Goal: Task Accomplishment & Management: Use online tool/utility

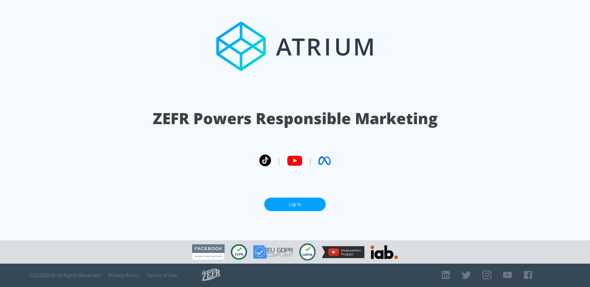
click at [313, 202] on link "Log In" at bounding box center [295, 205] width 62 height 14
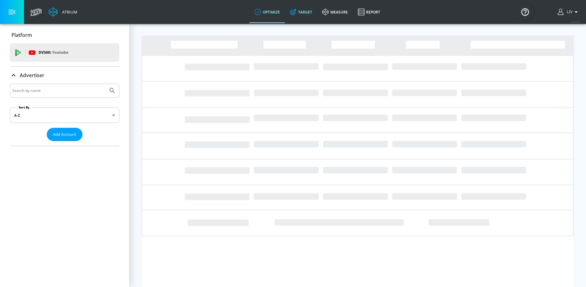
click at [311, 7] on link "Target" at bounding box center [301, 12] width 32 height 22
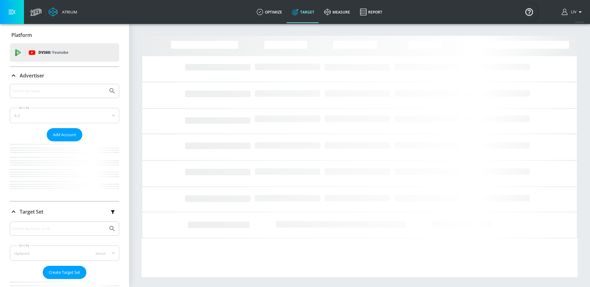
click at [56, 95] on div at bounding box center [64, 91] width 109 height 14
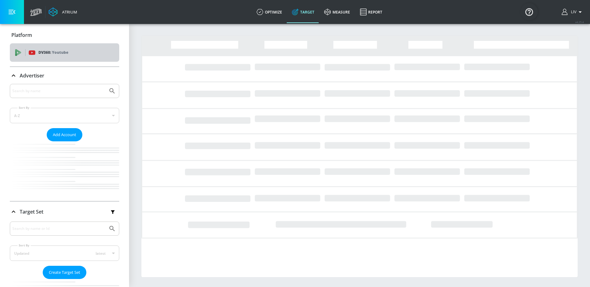
click at [77, 50] on div "DV360: Youtube" at bounding box center [72, 52] width 86 height 7
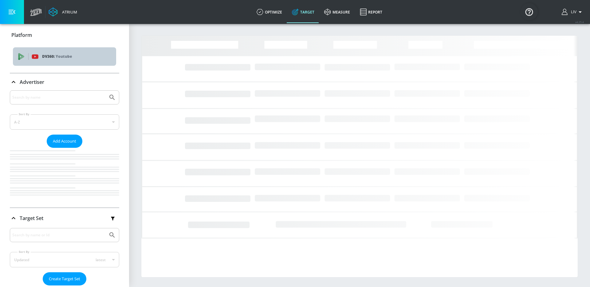
click at [79, 55] on p "DV360: Youtube" at bounding box center [76, 56] width 69 height 7
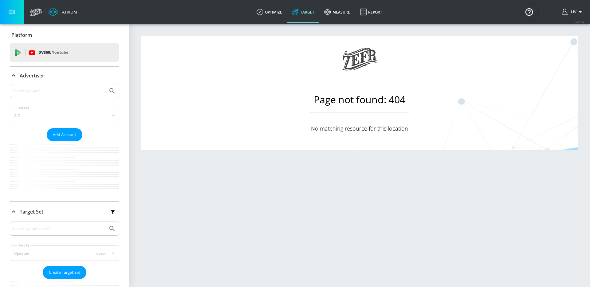
click at [107, 91] on div at bounding box center [64, 91] width 109 height 14
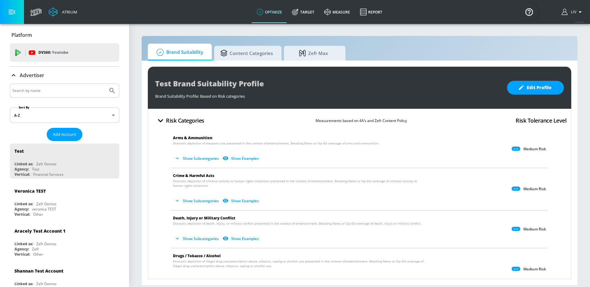
click at [57, 90] on input "Search by name" at bounding box center [58, 91] width 93 height 8
type input "kraft heinz"
click at [105, 84] on button "Submit Search" at bounding box center [112, 91] width 14 height 14
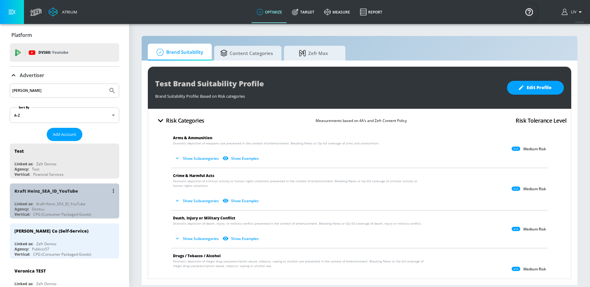
click at [69, 195] on div "Kraft Heinz_SEA_ID_YouTube" at bounding box center [65, 191] width 103 height 15
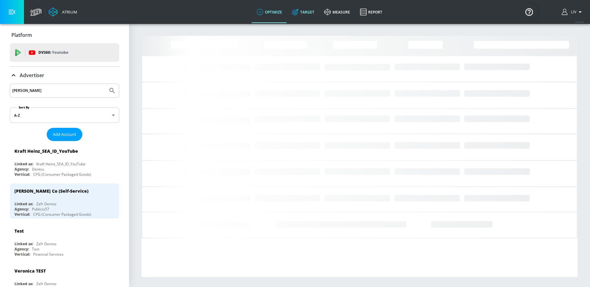
click at [317, 14] on link "Target" at bounding box center [303, 12] width 32 height 22
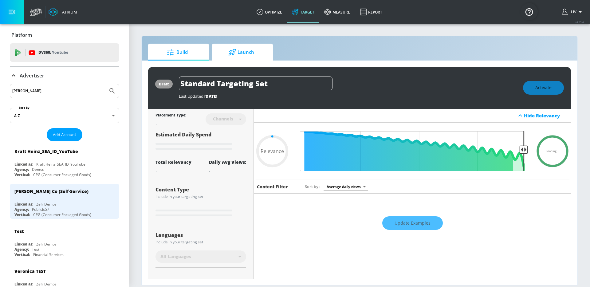
type input "0.05"
click at [232, 59] on span "Launch" at bounding box center [241, 52] width 47 height 15
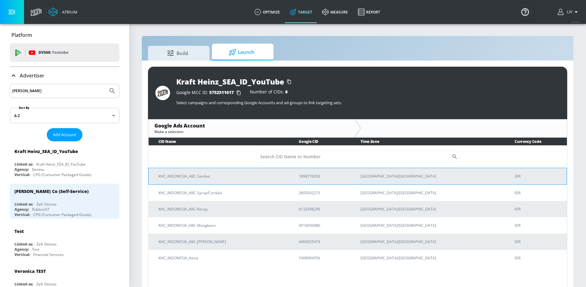
click at [289, 179] on td "KHC_INDONESIA_ABC-Sambal" at bounding box center [219, 176] width 141 height 17
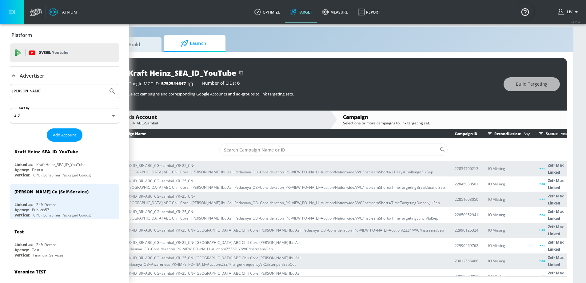
click at [208, 113] on div "Google Ads Account" at bounding box center [214, 116] width 217 height 7
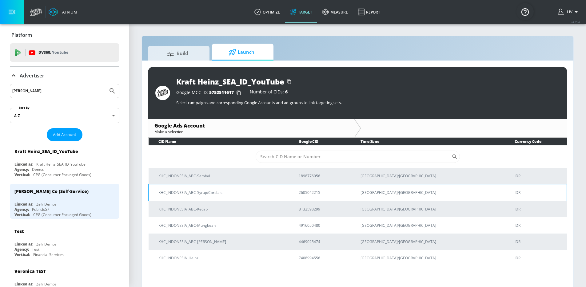
click at [264, 197] on td "KHC_INDONESIA_ABC-Syrup/Cordials" at bounding box center [219, 192] width 141 height 17
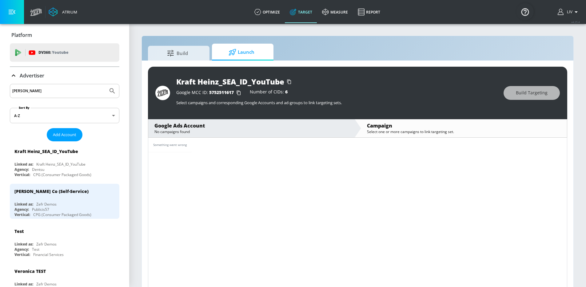
click at [281, 133] on div "No campaigns found" at bounding box center [251, 131] width 194 height 5
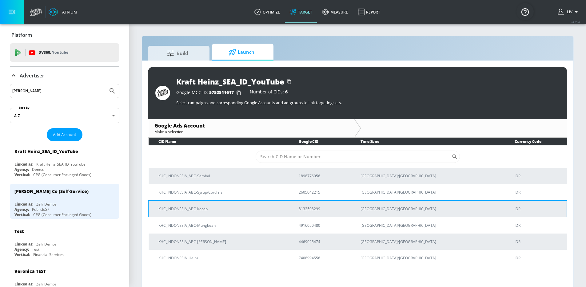
click at [248, 213] on td "KHC_INDONESIA_ABC-Kecap" at bounding box center [219, 208] width 141 height 17
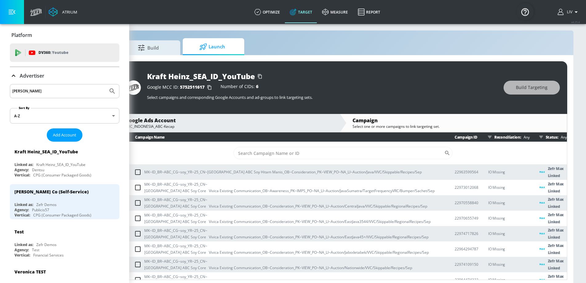
scroll to position [2, 65]
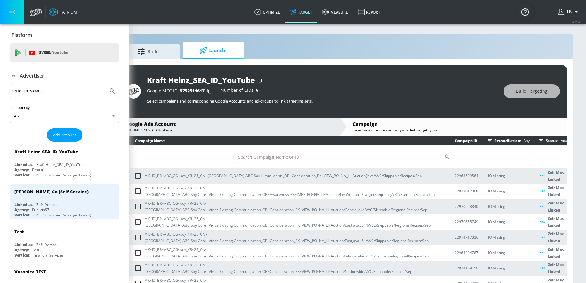
click at [247, 131] on div "KHC_INDONESIA_ABC-Kecap" at bounding box center [229, 129] width 208 height 5
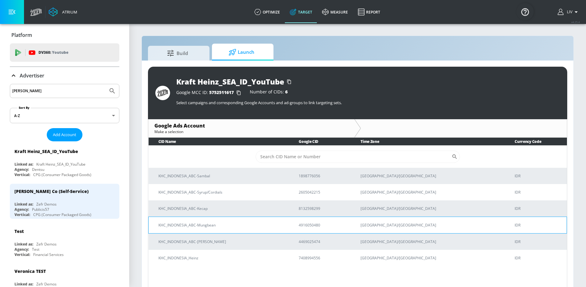
click at [269, 228] on p "KHC_INDONESIA_ABC-Mungbean" at bounding box center [220, 225] width 125 height 6
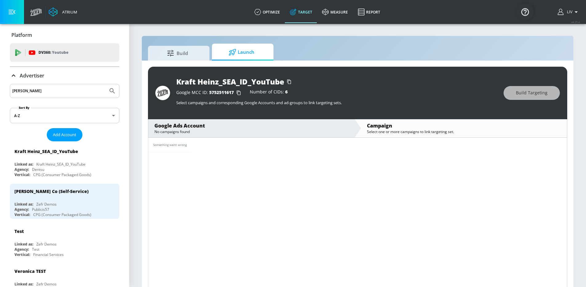
click at [248, 135] on div "Google Ads Account No campaigns found" at bounding box center [251, 128] width 206 height 18
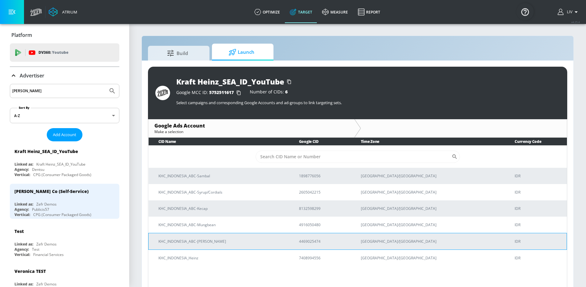
click at [224, 243] on p "KHC_INDONESIA_ABC-Sarden" at bounding box center [221, 241] width 126 height 6
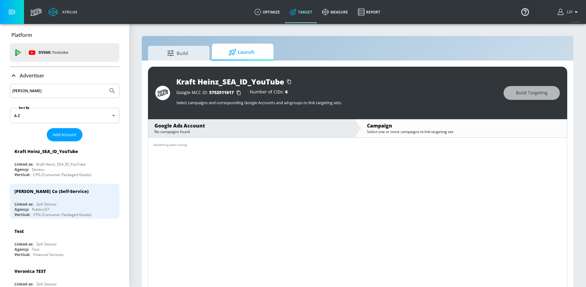
click at [234, 125] on div "Google Ads Account" at bounding box center [251, 125] width 194 height 7
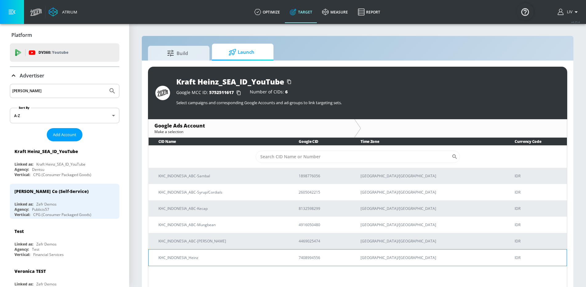
click at [247, 257] on p "KHC_INDONESIA_Heinz" at bounding box center [220, 258] width 125 height 6
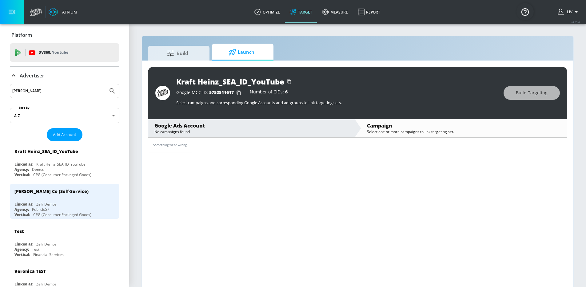
click at [63, 94] on div "kraft heinz" at bounding box center [64, 91] width 109 height 14
click at [63, 93] on input "kraft heinz" at bounding box center [58, 91] width 93 height 8
click at [64, 91] on input "kraft heinz" at bounding box center [58, 91] width 93 height 8
click at [64, 90] on input "kraft heinz" at bounding box center [58, 91] width 93 height 8
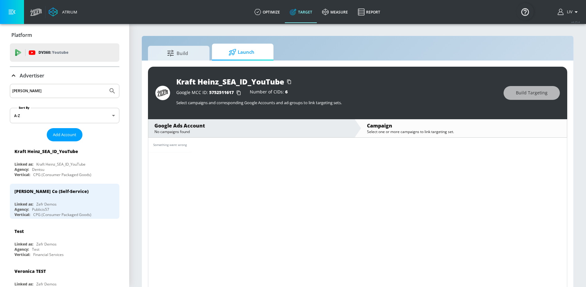
click at [64, 90] on input "kraft heinz" at bounding box center [58, 91] width 93 height 8
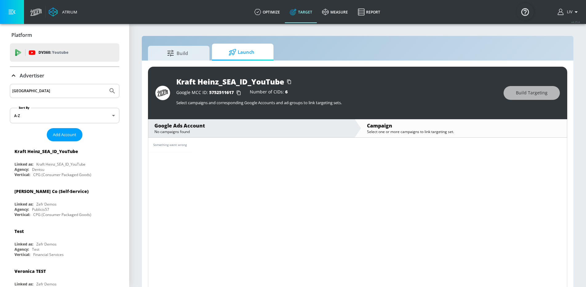
click at [105, 84] on button "Submit Search" at bounding box center [112, 91] width 14 height 14
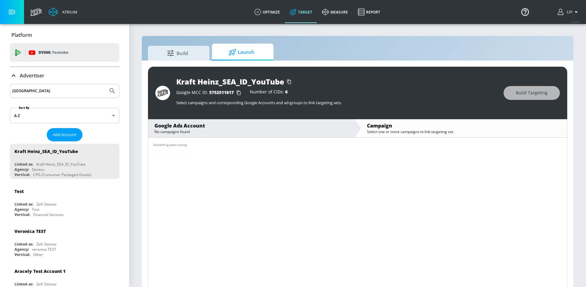
click at [63, 98] on div "pakistan" at bounding box center [64, 91] width 109 height 14
click at [72, 92] on input "pakistan" at bounding box center [58, 91] width 93 height 8
click at [109, 93] on icon "Submit Search" at bounding box center [111, 90] width 5 height 5
click at [49, 84] on div "pakistan" at bounding box center [64, 91] width 109 height 14
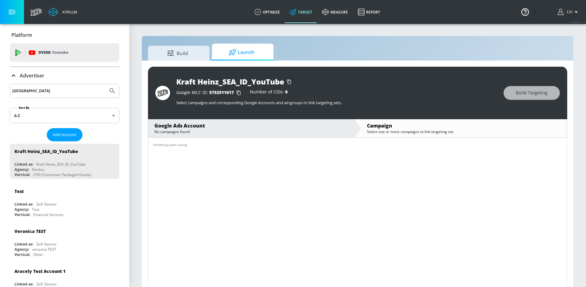
click at [49, 93] on input "pakistan" at bounding box center [58, 91] width 93 height 8
type input "-"
click at [105, 84] on button "Submit Search" at bounding box center [112, 91] width 14 height 14
click at [56, 95] on input "_pk_" at bounding box center [58, 91] width 93 height 8
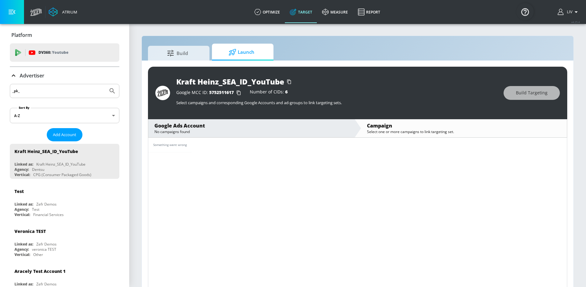
click at [56, 95] on input "_pk_" at bounding box center [58, 91] width 93 height 8
click at [109, 89] on icon "Submit Search" at bounding box center [112, 90] width 7 height 7
click at [273, 12] on link "optimize" at bounding box center [266, 12] width 35 height 22
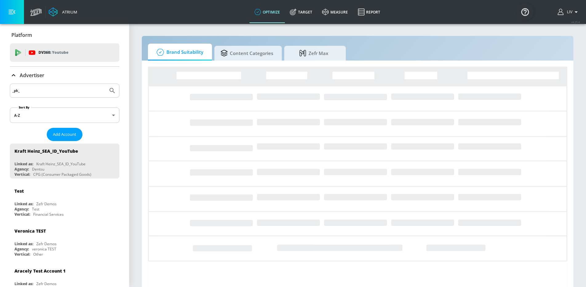
click at [76, 84] on div "_pk_" at bounding box center [64, 91] width 109 height 14
click at [77, 91] on input "_pk_" at bounding box center [58, 91] width 93 height 8
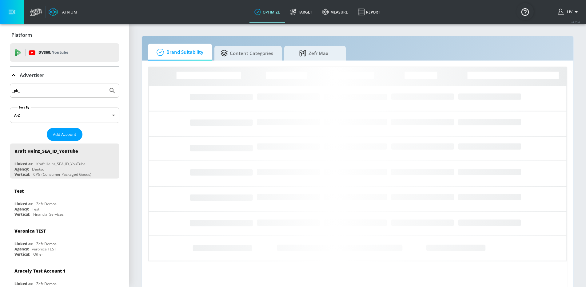
click at [77, 91] on input "_pk_" at bounding box center [58, 91] width 93 height 8
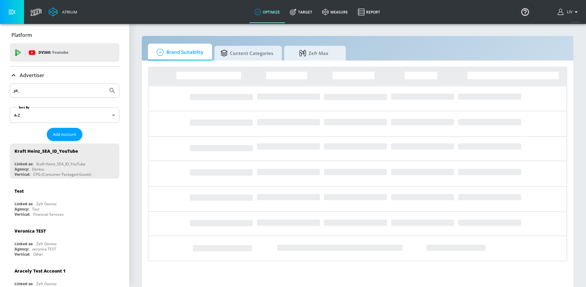
click at [77, 91] on input "_pk_" at bounding box center [58, 91] width 93 height 8
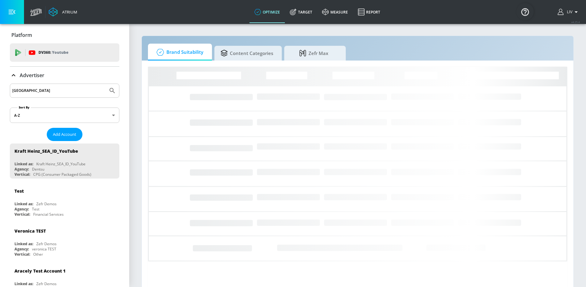
type input "pakistan"
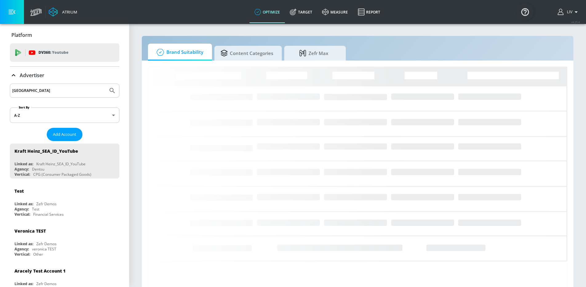
click at [105, 84] on button "Submit Search" at bounding box center [112, 91] width 14 height 14
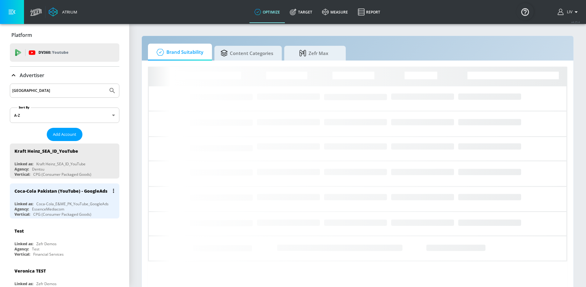
click at [64, 206] on div "Coca-Cola_E&ME_PK_YouTube_GoogleAds" at bounding box center [72, 203] width 72 height 5
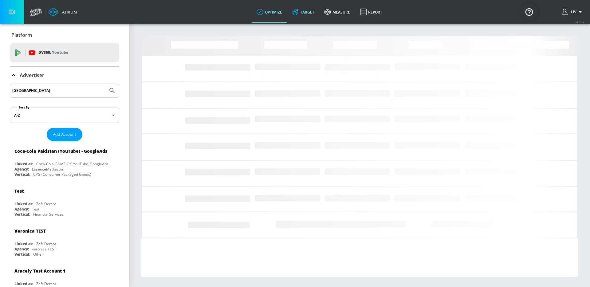
click at [307, 13] on link "Target" at bounding box center [303, 12] width 32 height 22
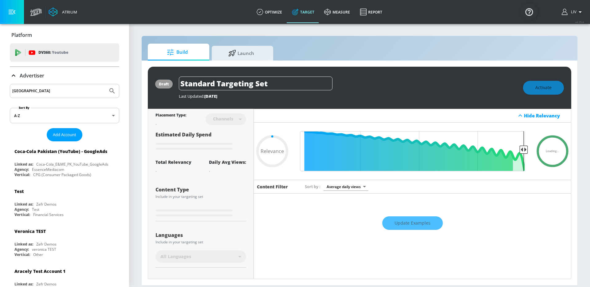
type input "0.05"
click at [229, 63] on div "draft Standard Targeting Set Last Updated: 52 days ago Activate Placement Type:…" at bounding box center [360, 173] width 436 height 225
click at [232, 58] on span "Launch" at bounding box center [241, 52] width 47 height 15
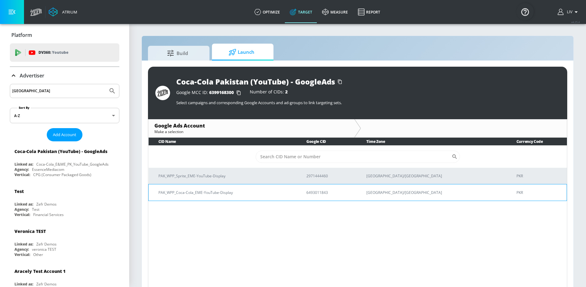
click at [259, 195] on p "PAK_WPP_Coca-Cola_EME-YouTube-Display" at bounding box center [224, 192] width 133 height 6
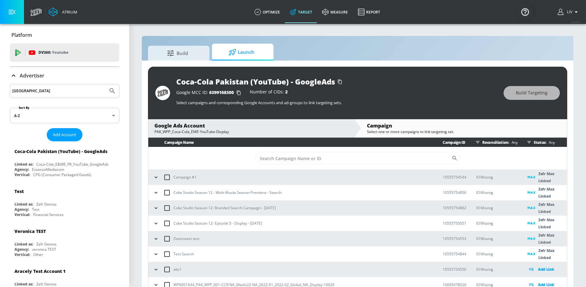
click at [156, 195] on icon "button" at bounding box center [156, 193] width 6 height 6
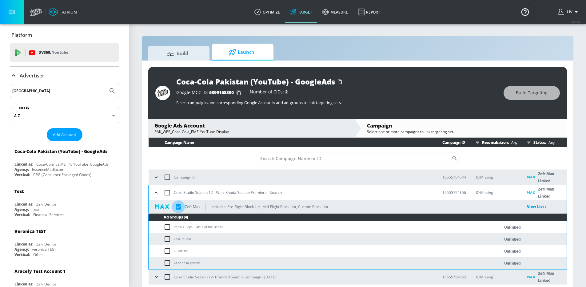
click at [181, 206] on input "checkbox" at bounding box center [178, 206] width 13 height 13
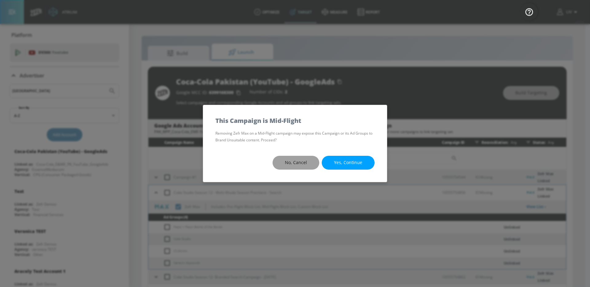
click at [300, 163] on span "No, Cancel" at bounding box center [296, 163] width 22 height 8
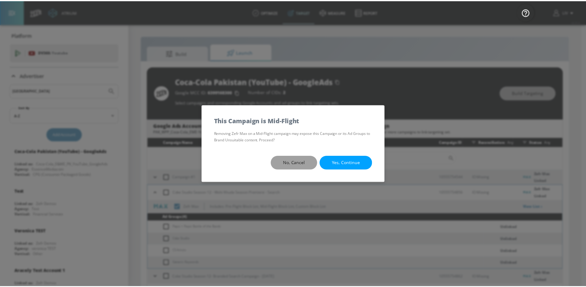
checkbox input "true"
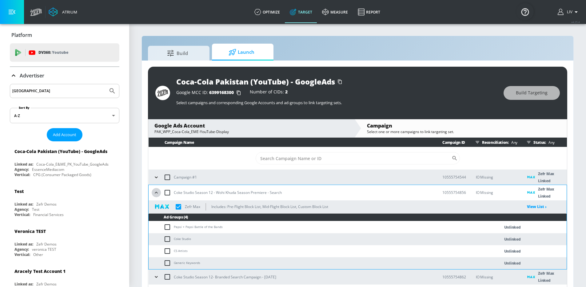
click at [156, 192] on icon "button" at bounding box center [156, 193] width 3 height 2
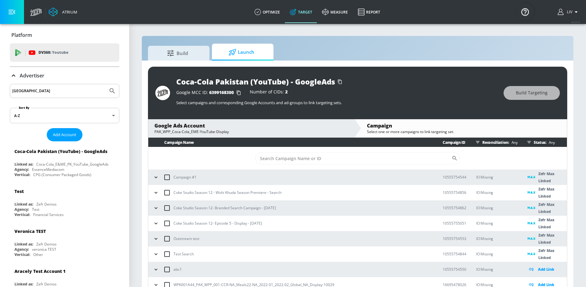
click at [157, 178] on icon "button" at bounding box center [156, 177] width 6 height 6
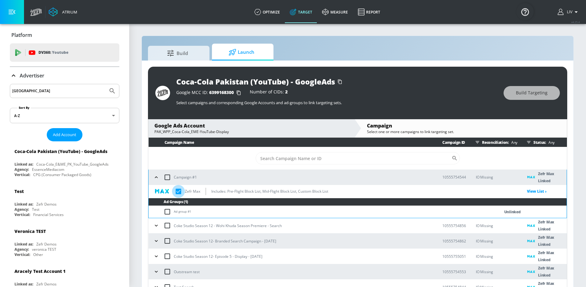
click at [176, 192] on input "checkbox" at bounding box center [178, 191] width 13 height 13
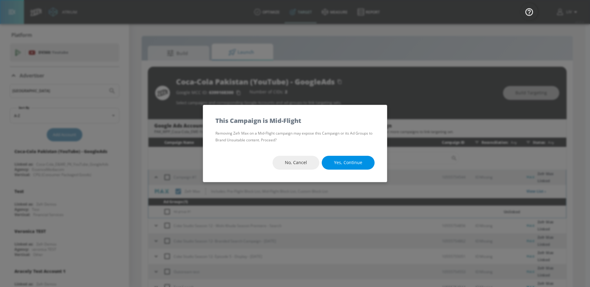
click at [355, 165] on span "Yes, Continue" at bounding box center [348, 163] width 28 height 8
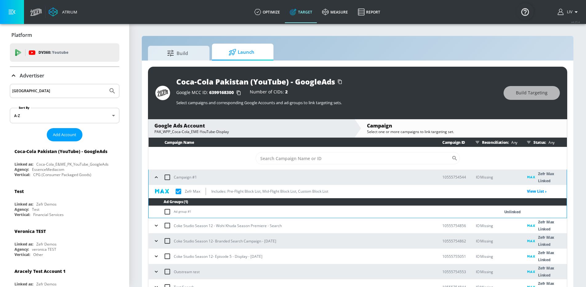
checkbox input "true"
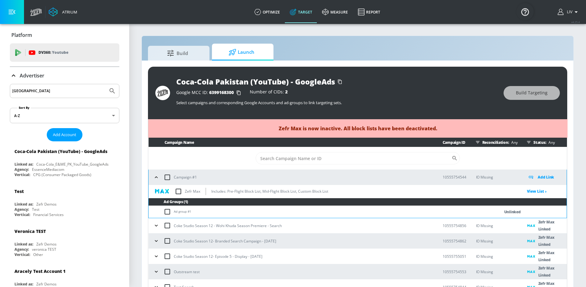
click at [155, 175] on icon "button" at bounding box center [156, 177] width 6 height 6
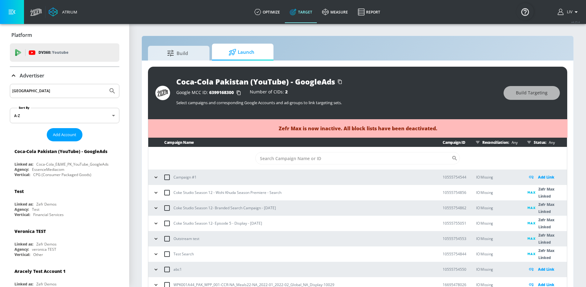
click at [157, 194] on icon "button" at bounding box center [156, 193] width 6 height 6
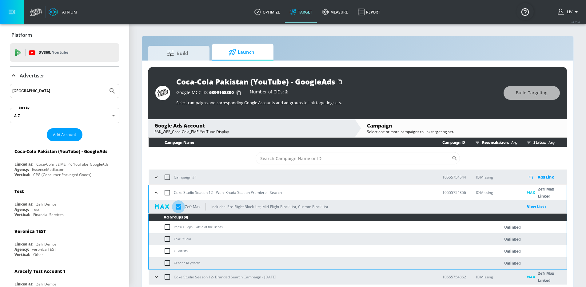
click at [179, 208] on input "checkbox" at bounding box center [178, 206] width 13 height 13
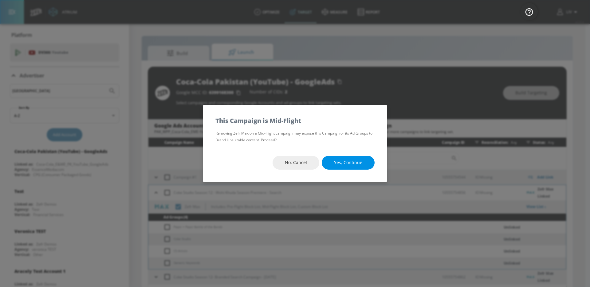
click at [355, 168] on button "Yes, Continue" at bounding box center [348, 163] width 53 height 14
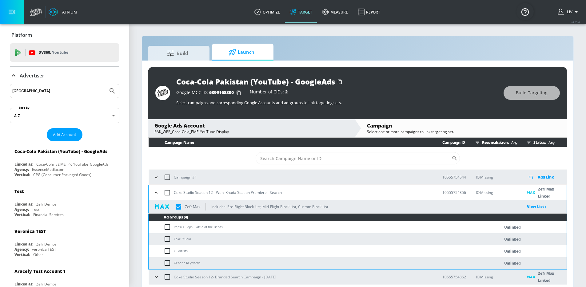
checkbox input "true"
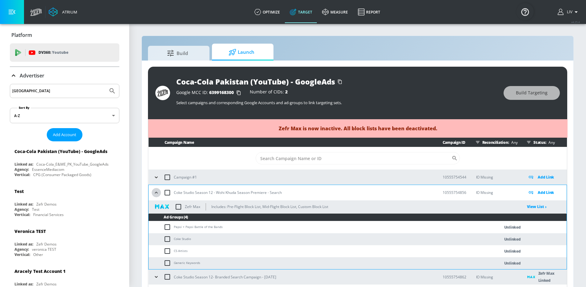
click at [157, 194] on icon "button" at bounding box center [156, 193] width 6 height 6
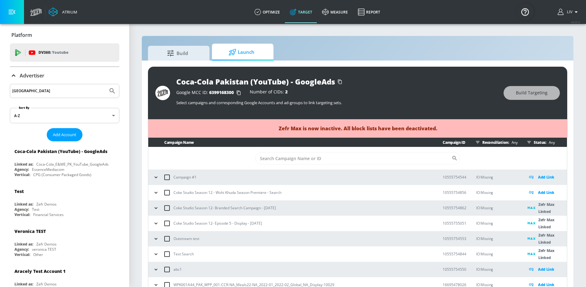
click at [161, 208] on input "checkbox" at bounding box center [167, 208] width 13 height 13
checkbox input "true"
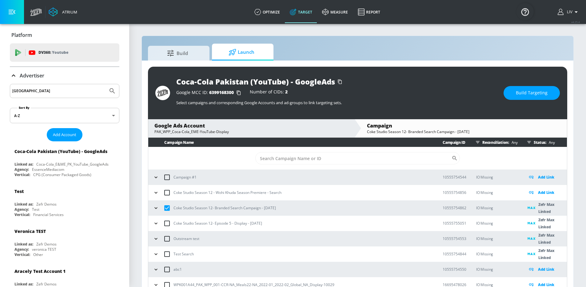
click at [157, 209] on icon "button" at bounding box center [156, 208] width 6 height 6
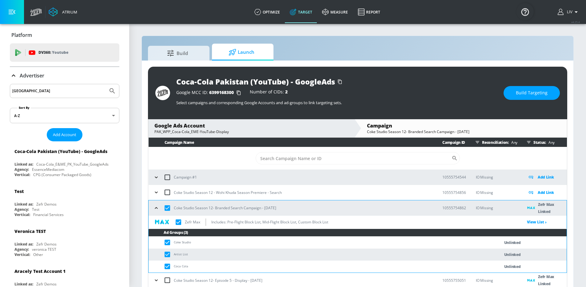
click at [176, 220] on input "checkbox" at bounding box center [178, 222] width 13 height 13
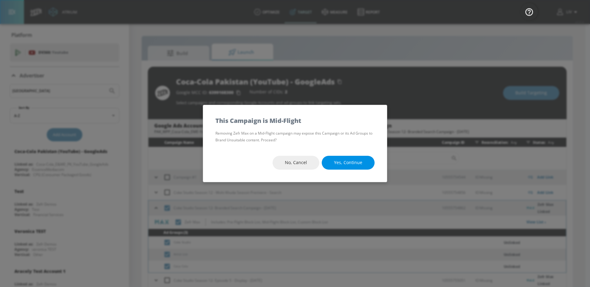
click at [352, 166] on span "Yes, Continue" at bounding box center [348, 163] width 28 height 8
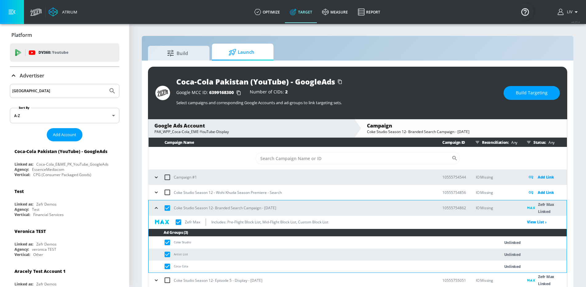
checkbox input "true"
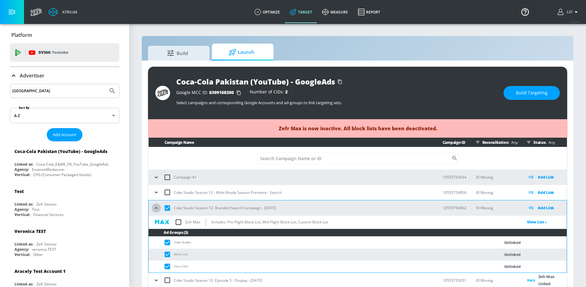
click at [159, 209] on icon "button" at bounding box center [156, 208] width 6 height 6
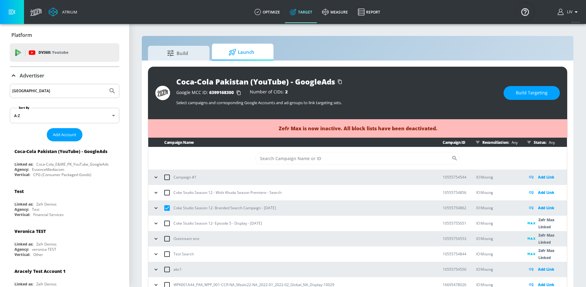
click at [155, 223] on icon "button" at bounding box center [156, 223] width 6 height 6
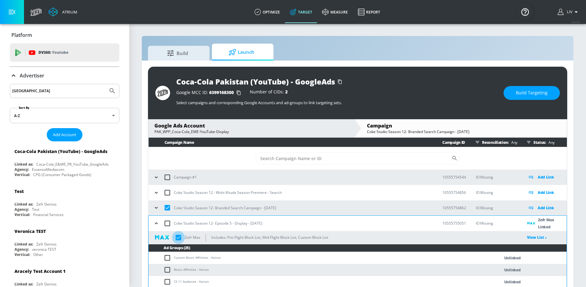
click at [177, 235] on input "checkbox" at bounding box center [178, 237] width 13 height 13
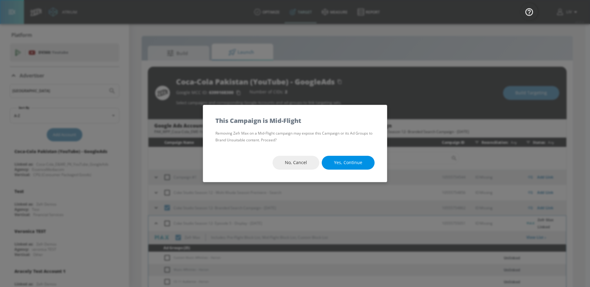
click at [327, 163] on button "Yes, Continue" at bounding box center [348, 163] width 53 height 14
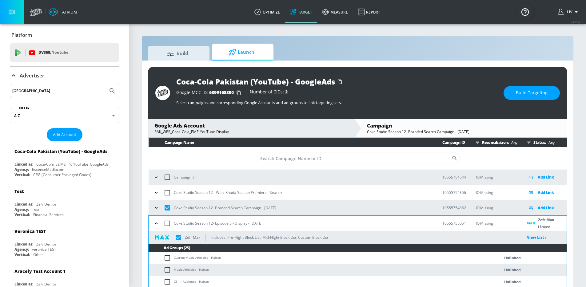
checkbox input "true"
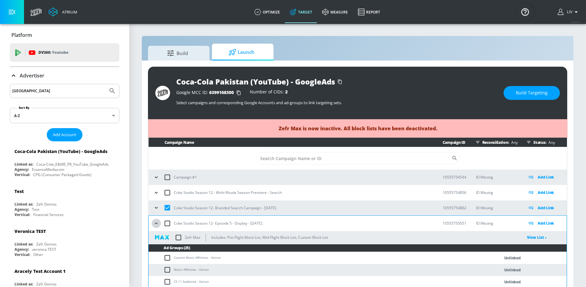
click at [160, 223] on button "button" at bounding box center [156, 223] width 9 height 9
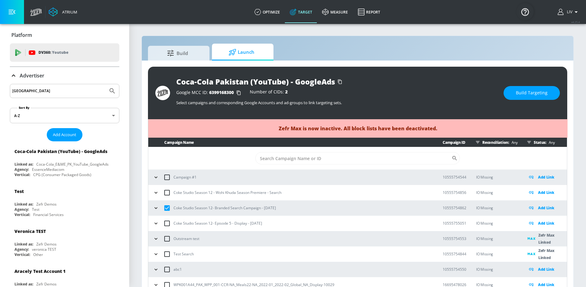
click at [156, 241] on icon "button" at bounding box center [156, 239] width 6 height 6
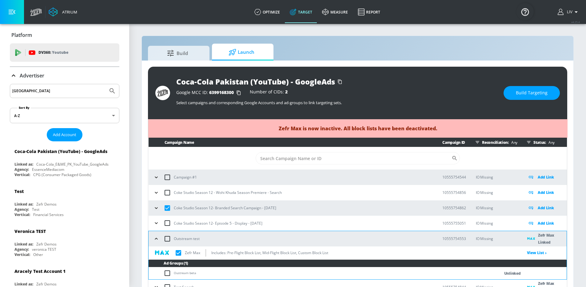
click at [177, 253] on input "checkbox" at bounding box center [178, 253] width 13 height 13
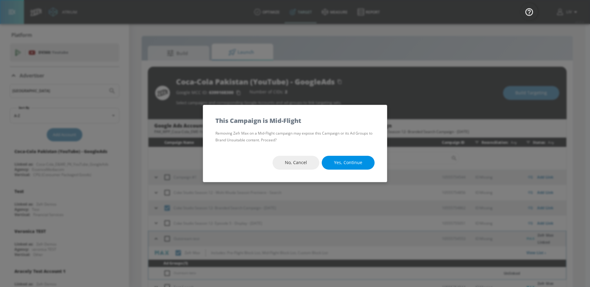
click at [366, 165] on button "Yes, Continue" at bounding box center [348, 163] width 53 height 14
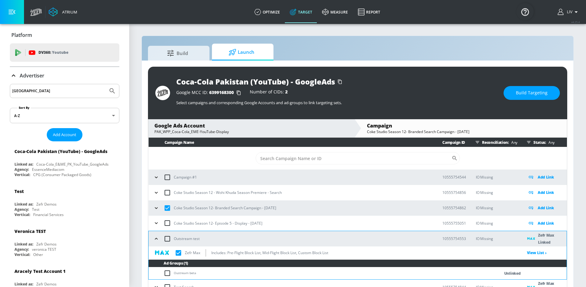
checkbox input "true"
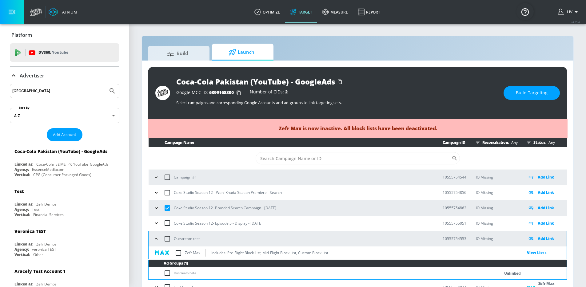
click at [159, 240] on icon "button" at bounding box center [156, 239] width 6 height 6
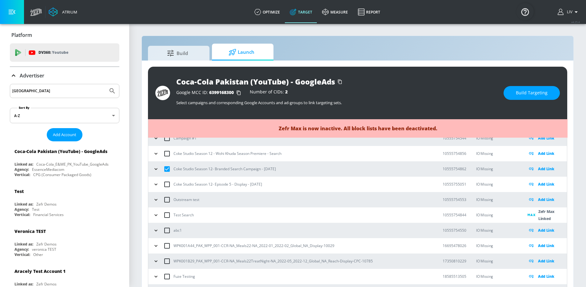
scroll to position [46, 0]
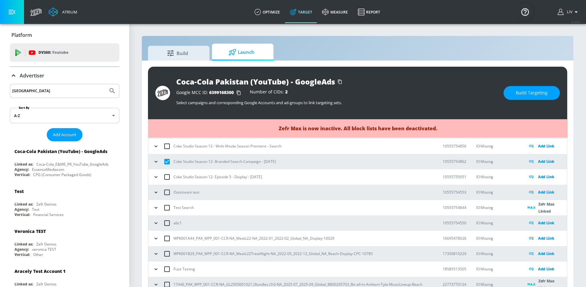
click at [160, 224] on button "button" at bounding box center [155, 223] width 9 height 9
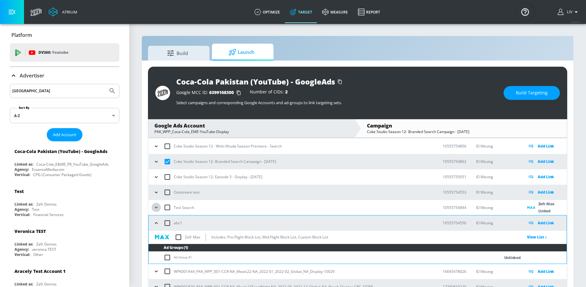
click at [156, 210] on icon "button" at bounding box center [156, 207] width 6 height 6
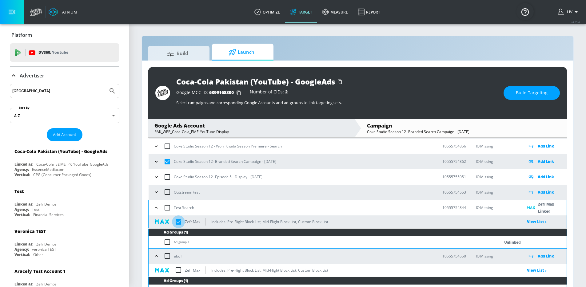
click at [181, 221] on input "checkbox" at bounding box center [178, 222] width 13 height 13
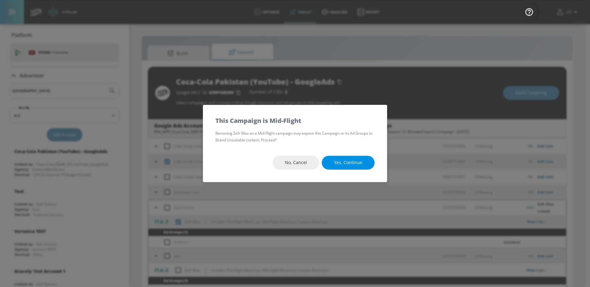
click at [349, 163] on span "Yes, Continue" at bounding box center [348, 163] width 28 height 8
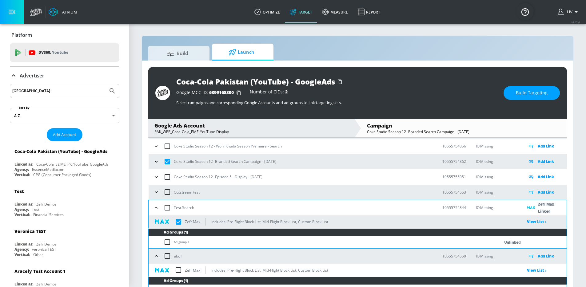
checkbox input "true"
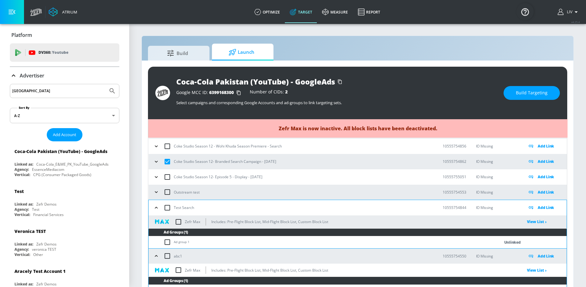
click at [160, 209] on button "button" at bounding box center [156, 207] width 9 height 9
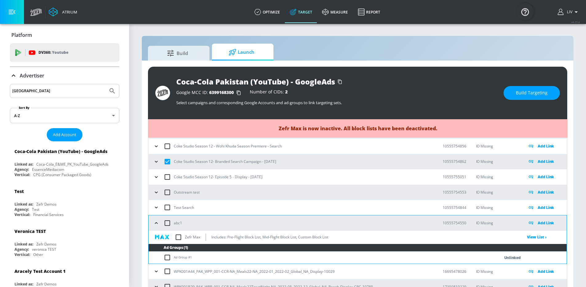
click at [157, 162] on icon "button" at bounding box center [156, 162] width 6 height 6
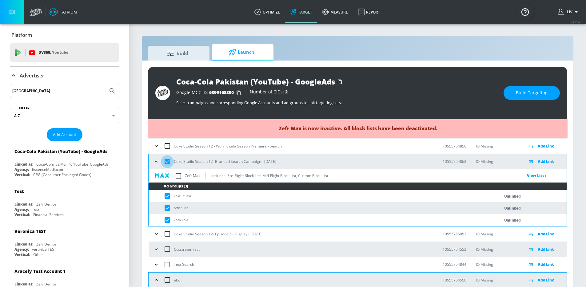
click at [168, 163] on input "checkbox" at bounding box center [167, 161] width 13 height 13
checkbox input "false"
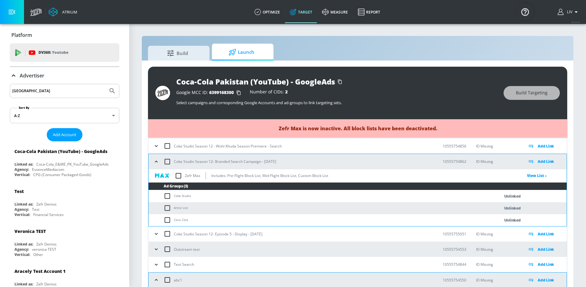
click at [157, 164] on icon "button" at bounding box center [156, 162] width 6 height 6
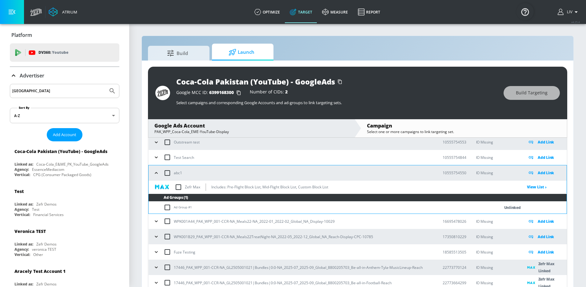
scroll to position [103, 0]
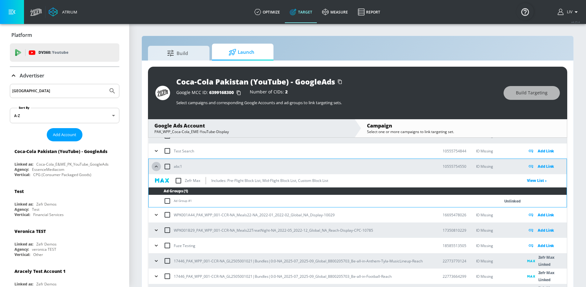
click at [157, 168] on icon "button" at bounding box center [156, 167] width 6 height 6
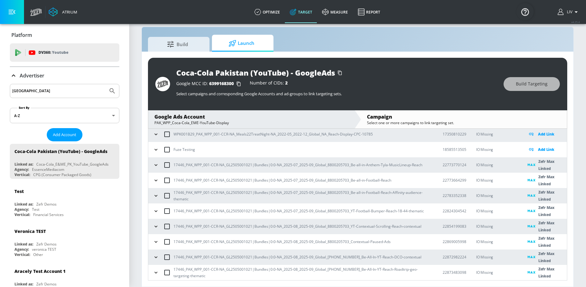
scroll to position [0, 0]
